Goal: Task Accomplishment & Management: Manage account settings

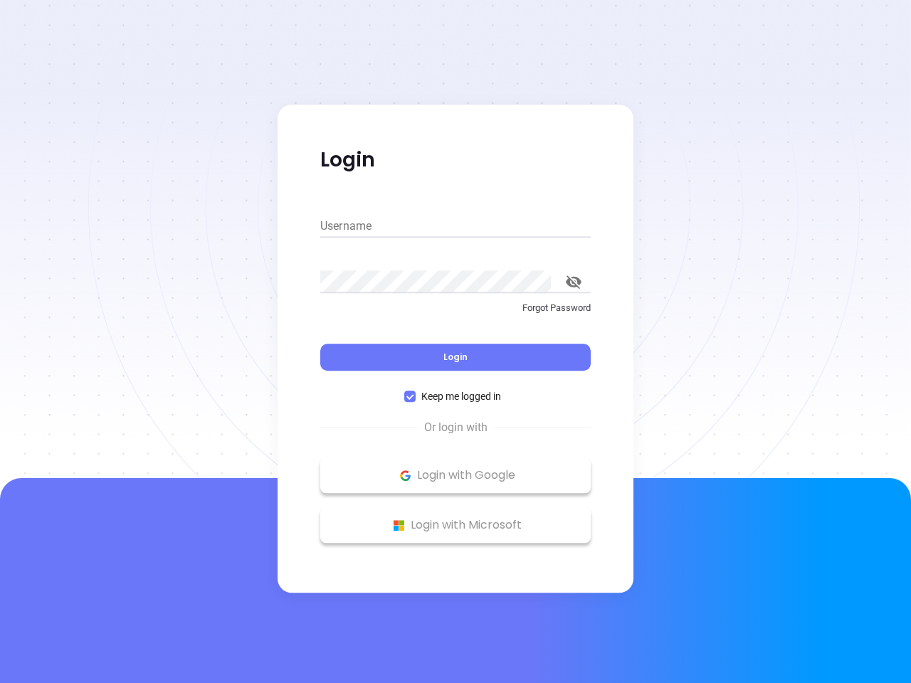
click at [455, 342] on div "Login" at bounding box center [455, 349] width 270 height 44
click at [455, 226] on input "Username" at bounding box center [455, 226] width 270 height 23
click at [574, 282] on icon "toggle password visibility" at bounding box center [574, 282] width 16 height 14
click at [455, 357] on span "Login" at bounding box center [455, 357] width 24 height 12
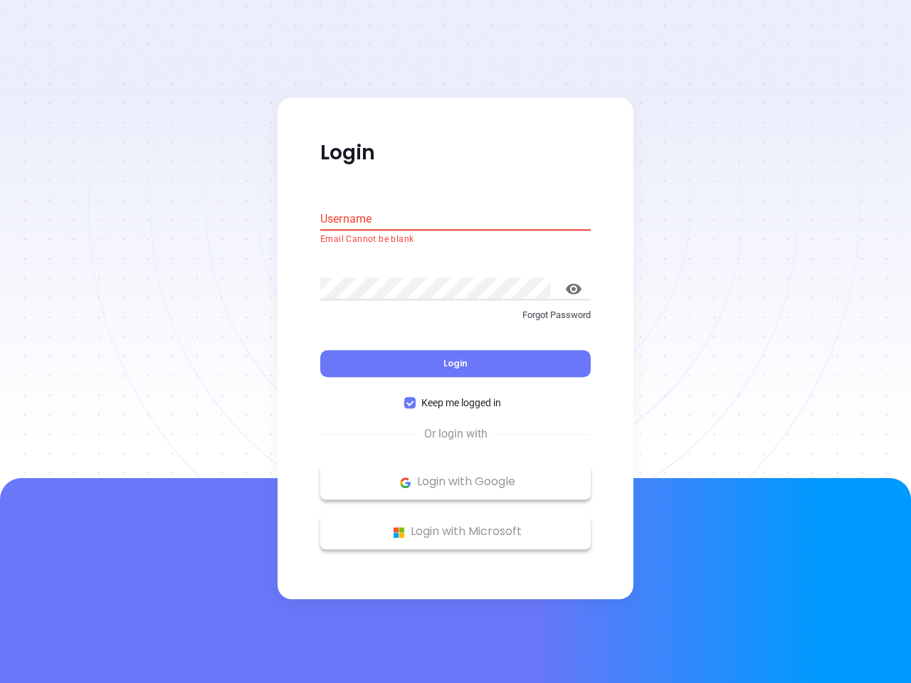
click at [455, 396] on span "Keep me logged in" at bounding box center [461, 404] width 91 height 16
click at [416, 398] on input "Keep me logged in" at bounding box center [409, 403] width 11 height 11
checkbox input "false"
click at [455, 475] on p "Login with Google" at bounding box center [455, 482] width 256 height 21
click at [455, 525] on p "Login with Microsoft" at bounding box center [455, 532] width 256 height 21
